Goal: Communication & Community: Share content

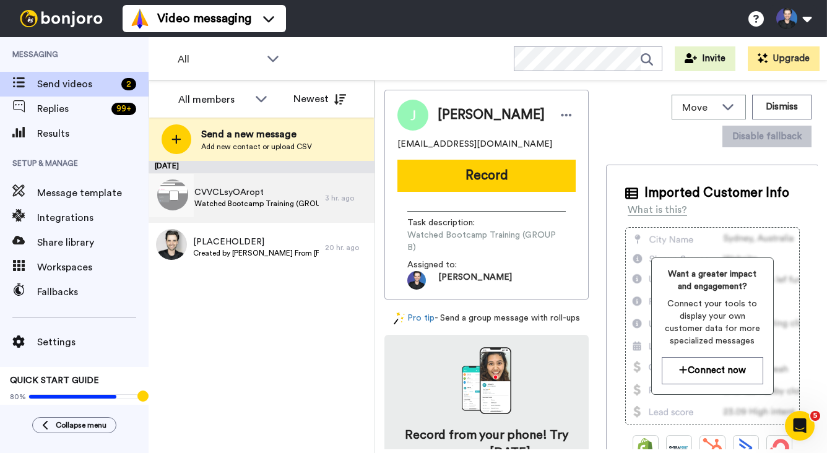
click at [241, 209] on div "CVVCLsyOAropt Watched Bootcamp Training (GROUP B)" at bounding box center [256, 198] width 124 height 24
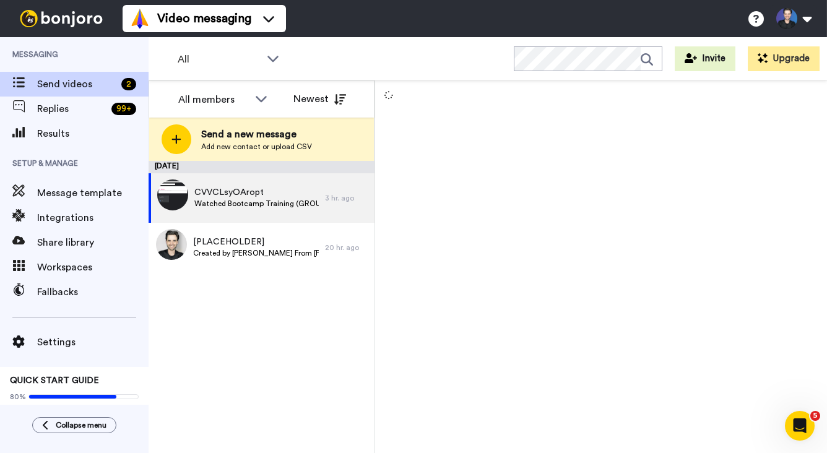
click at [234, 408] on div "[DATE] CVVCLsyOAropt Watched Bootcamp Training (GROUP B) 3 hr. ago [PLACEHOLDER…" at bounding box center [262, 307] width 226 height 292
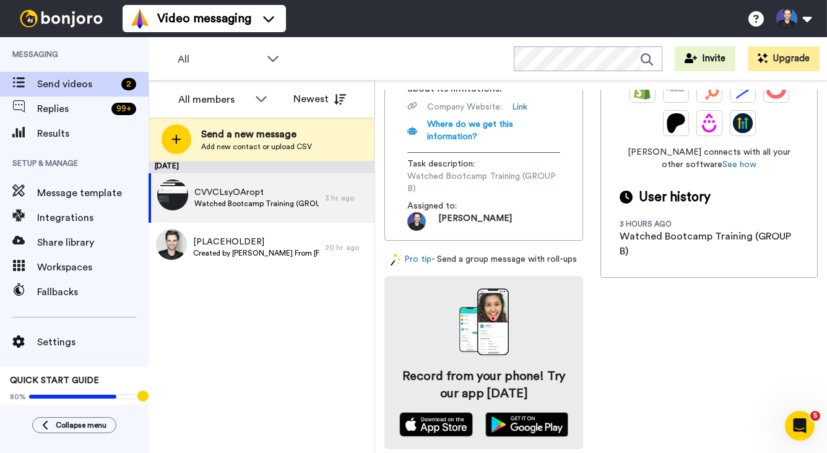
scroll to position [105, 0]
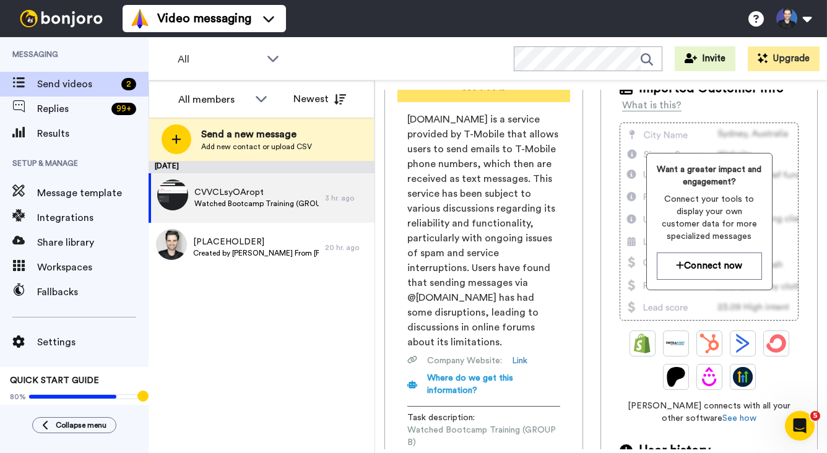
click at [519, 98] on button "Record" at bounding box center [483, 86] width 173 height 32
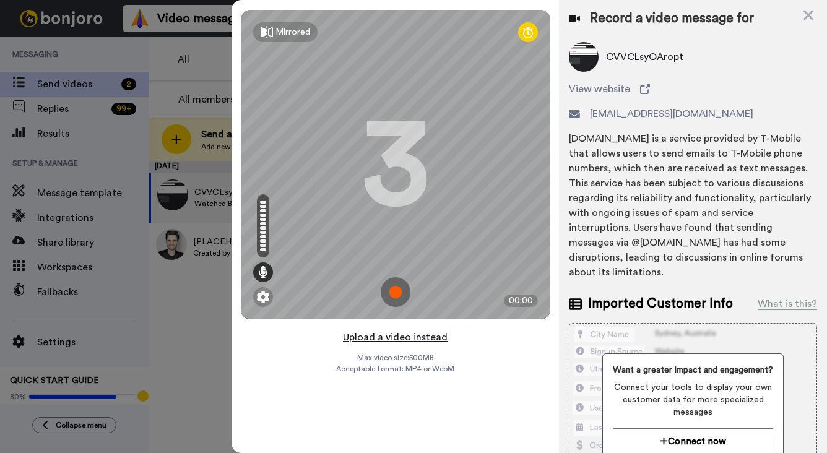
click at [438, 335] on button "Upload a video instead" at bounding box center [395, 337] width 112 height 16
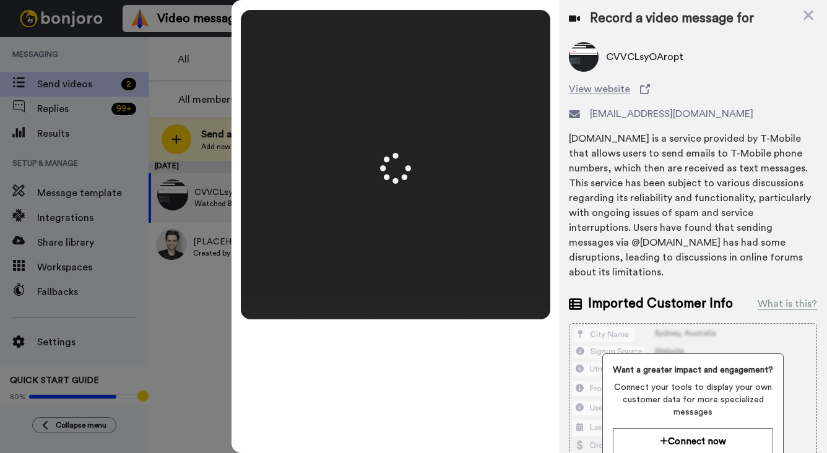
click at [428, 233] on video at bounding box center [395, 164] width 309 height 155
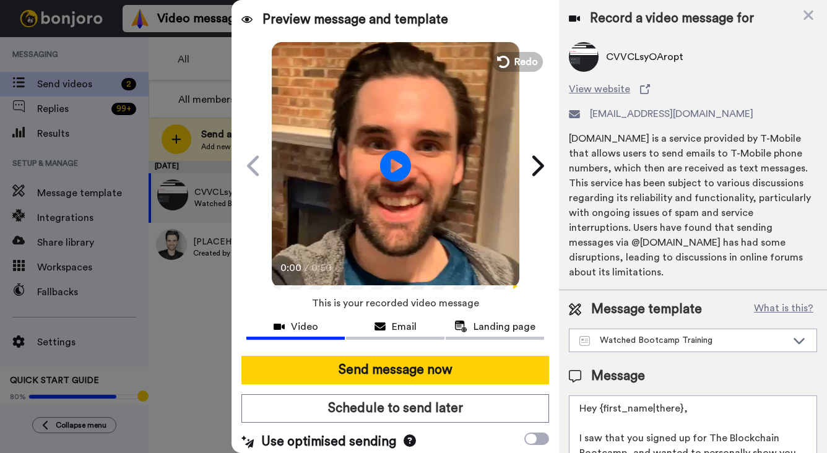
click at [452, 246] on video at bounding box center [396, 164] width 248 height 248
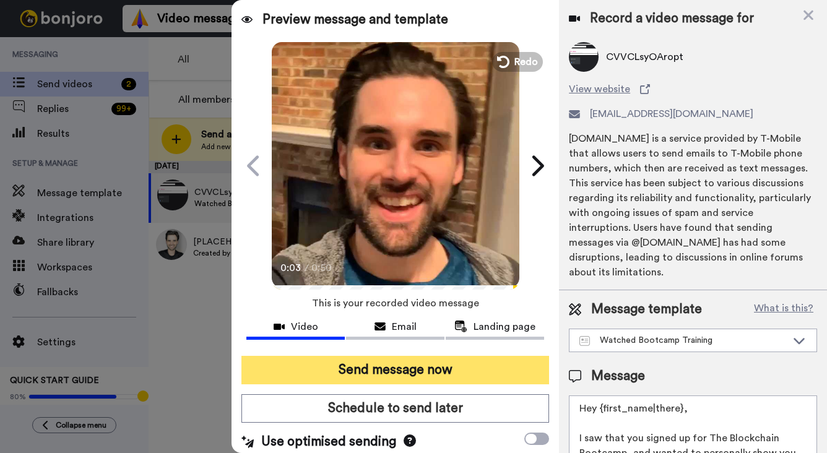
click at [464, 366] on button "Send message now" at bounding box center [395, 370] width 308 height 28
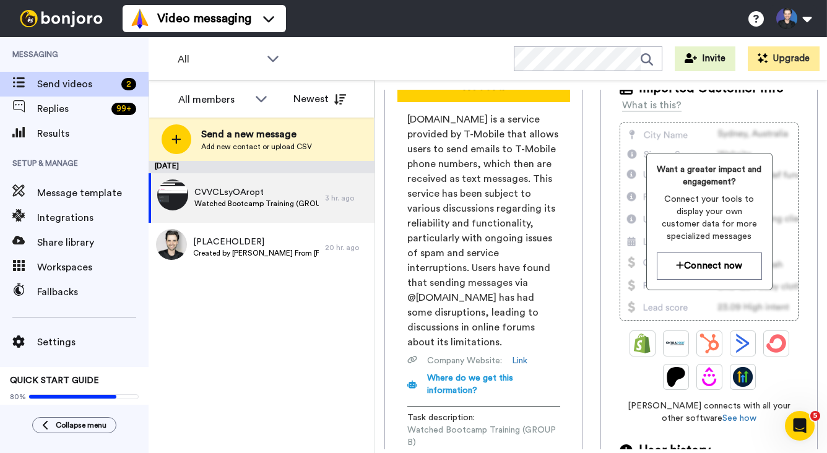
scroll to position [0, 0]
